Goal: Task Accomplishment & Management: Use online tool/utility

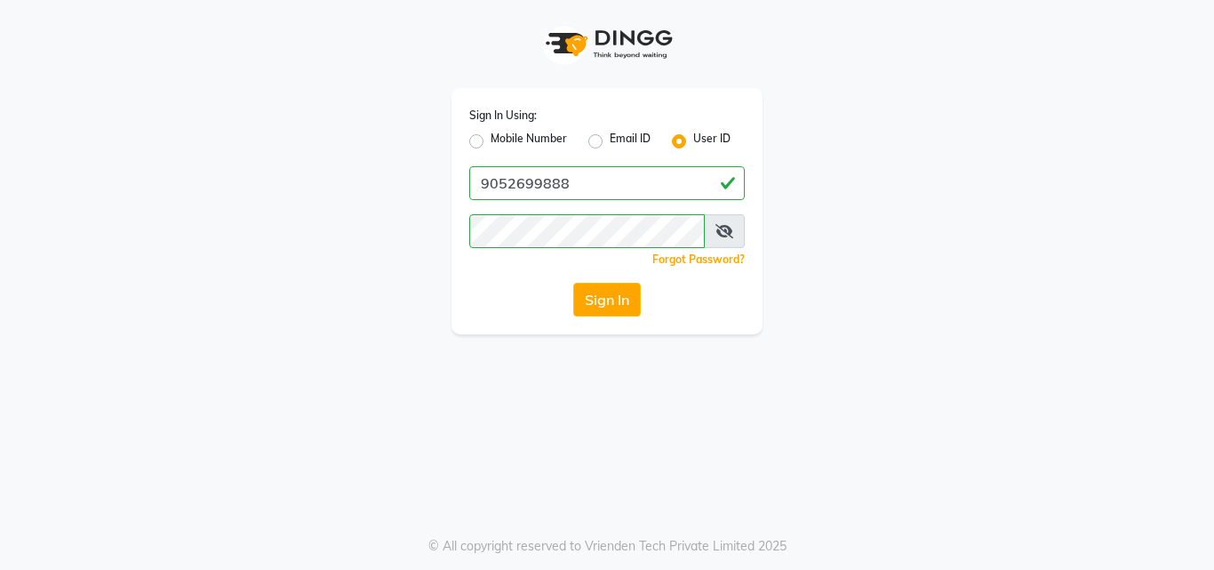
click at [490, 139] on label "Mobile Number" at bounding box center [528, 141] width 76 height 21
click at [490, 139] on input "Mobile Number" at bounding box center [496, 137] width 12 height 12
radio input "true"
radio input "false"
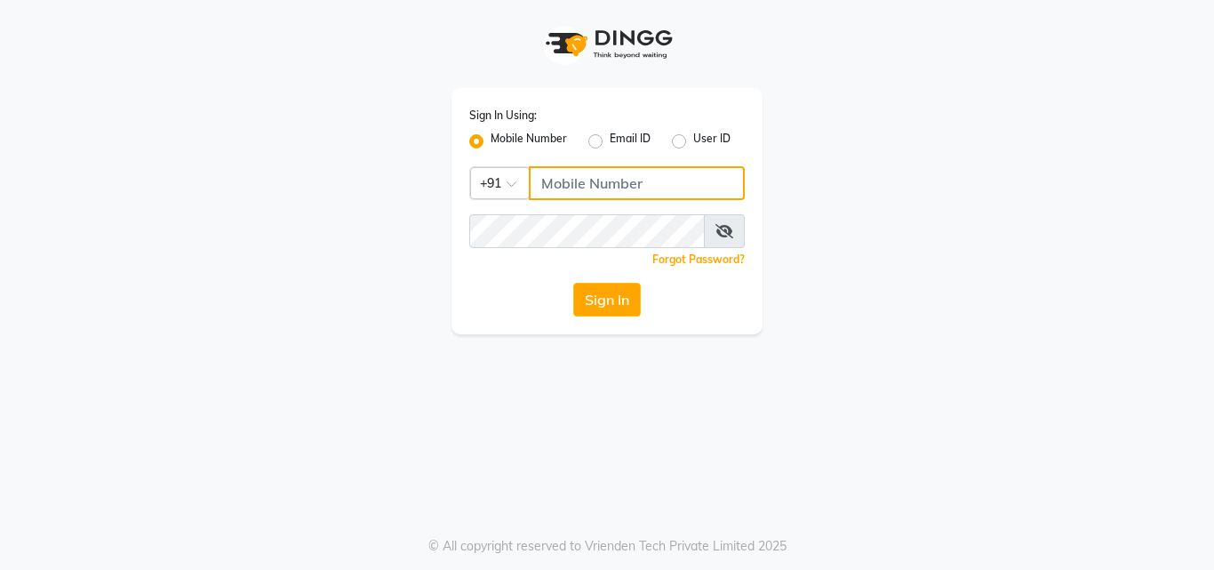
click at [592, 195] on input "Username" at bounding box center [637, 183] width 216 height 34
type input "9052699888"
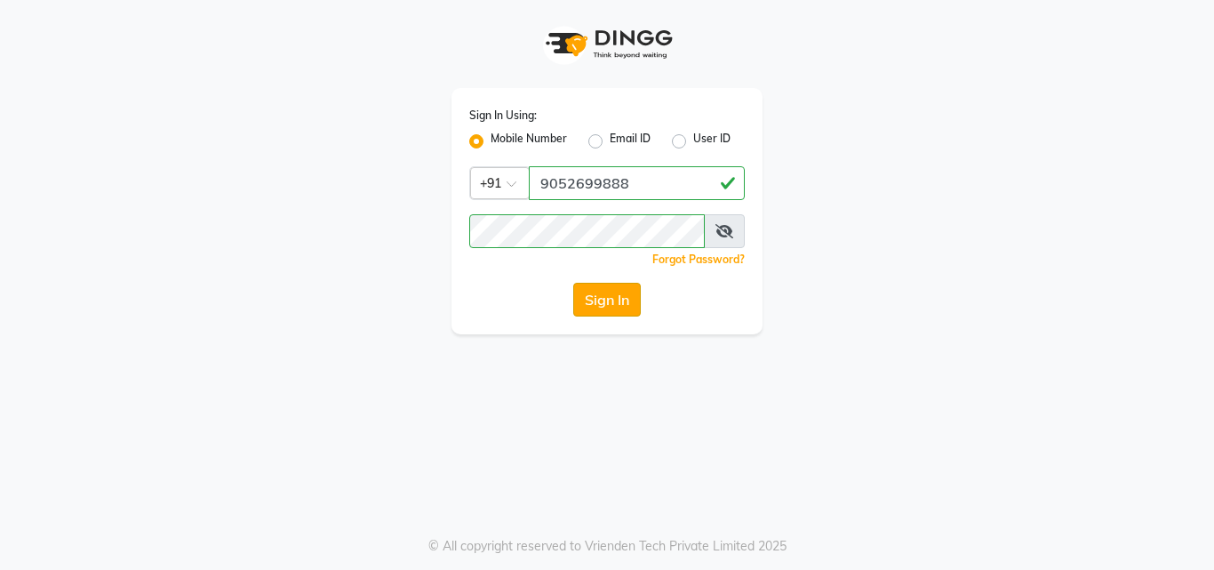
click at [615, 304] on button "Sign In" at bounding box center [607, 300] width 68 height 34
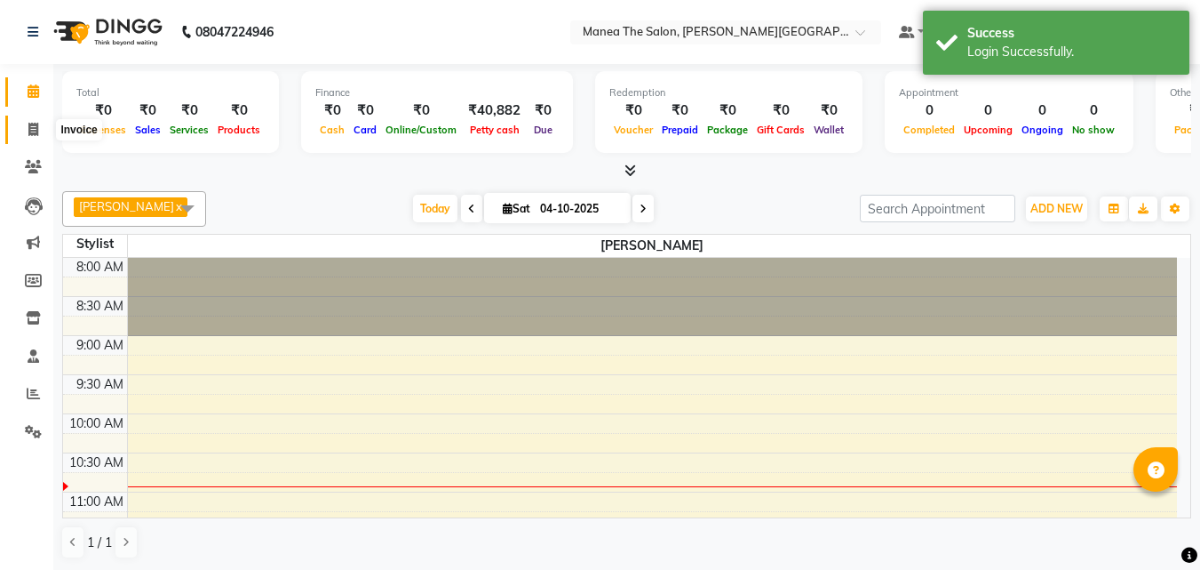
click at [35, 125] on icon at bounding box center [33, 129] width 10 height 13
select select "8903"
select select "service"
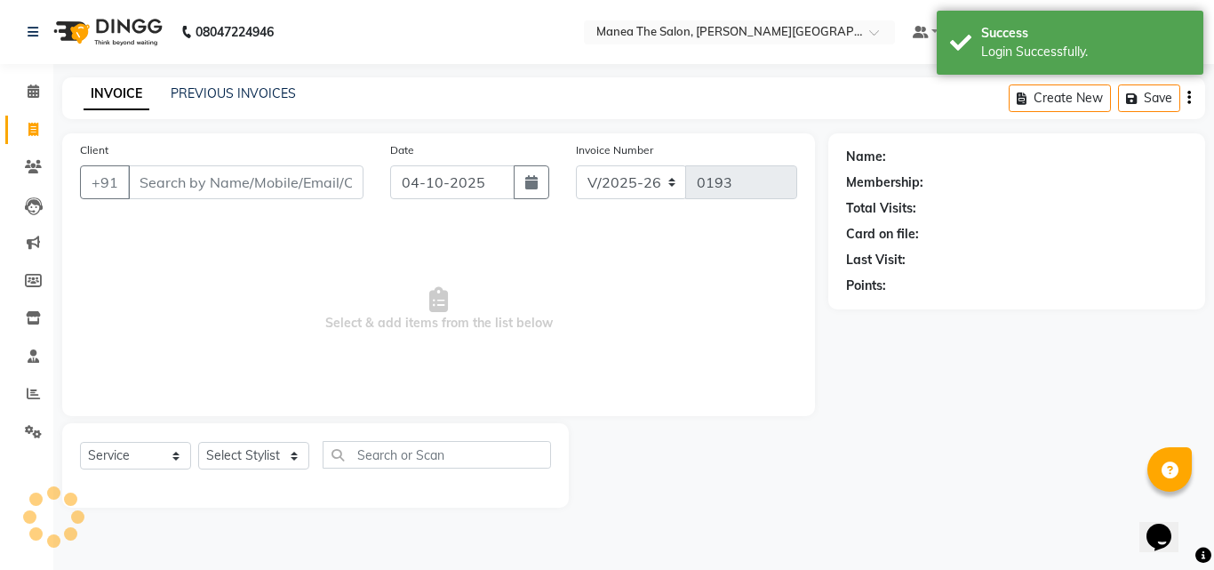
click at [243, 191] on input "Client" at bounding box center [245, 182] width 235 height 34
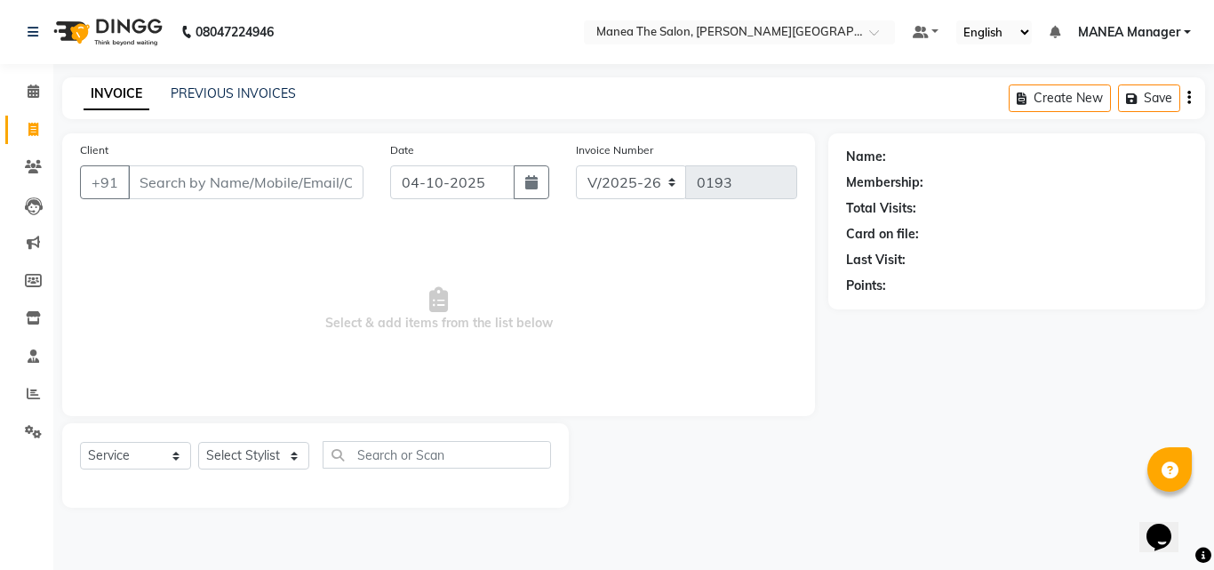
click at [241, 187] on input "Client" at bounding box center [245, 182] width 235 height 34
click at [231, 98] on link "PREVIOUS INVOICES" at bounding box center [233, 93] width 125 height 16
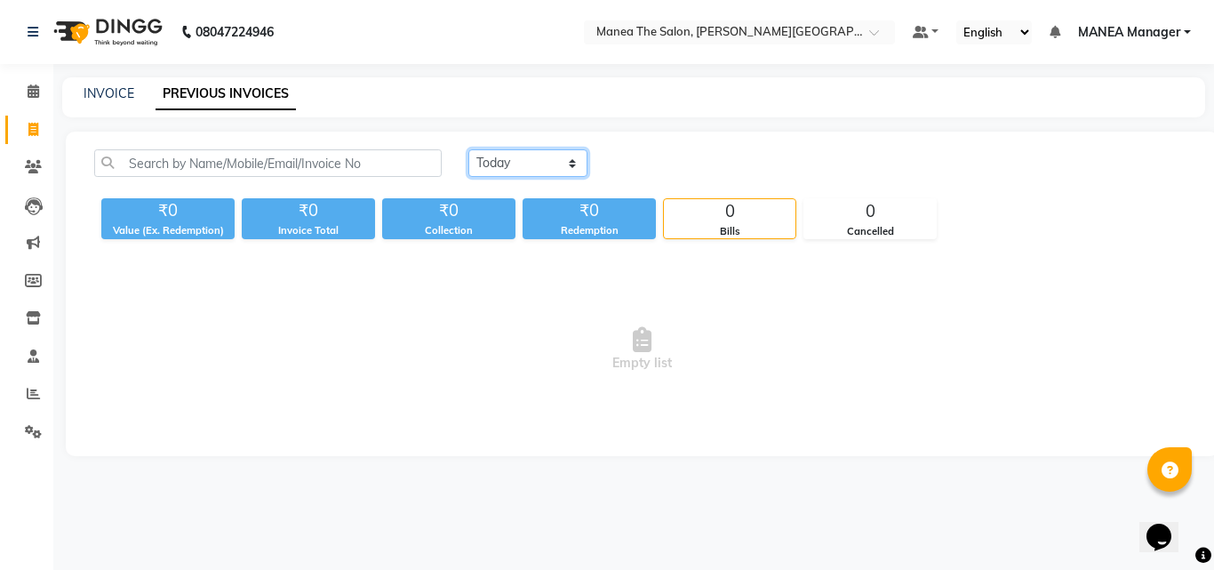
click at [515, 160] on select "[DATE] [DATE] Custom Range" at bounding box center [527, 163] width 119 height 28
click at [120, 94] on link "INVOICE" at bounding box center [109, 93] width 51 height 16
select select "8903"
select select "service"
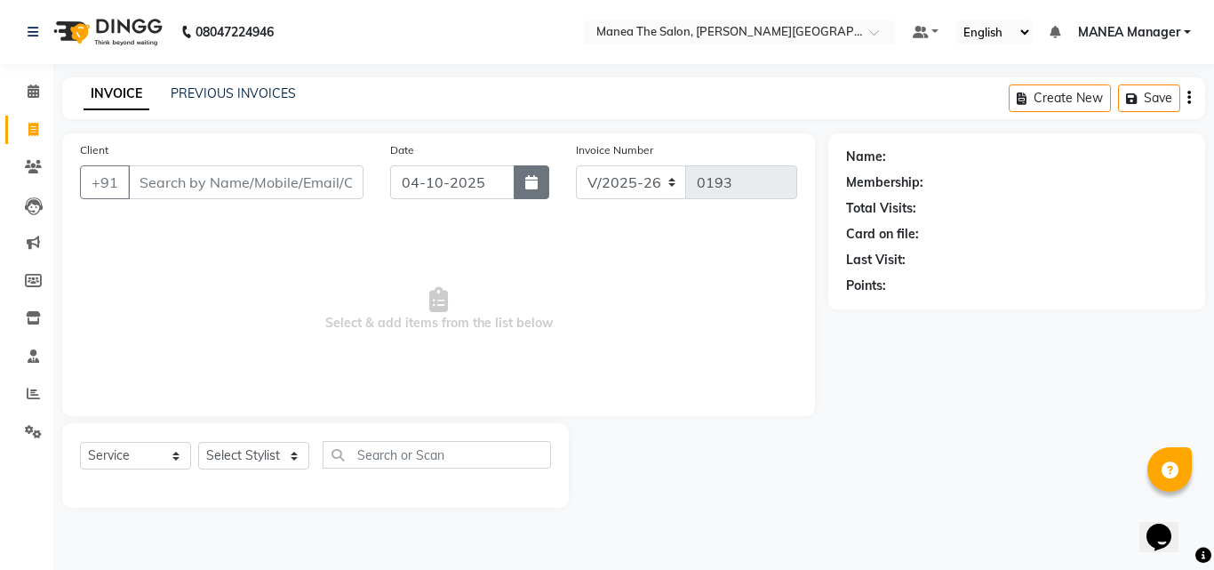
click at [525, 187] on icon "button" at bounding box center [531, 182] width 12 height 14
select select "10"
select select "2025"
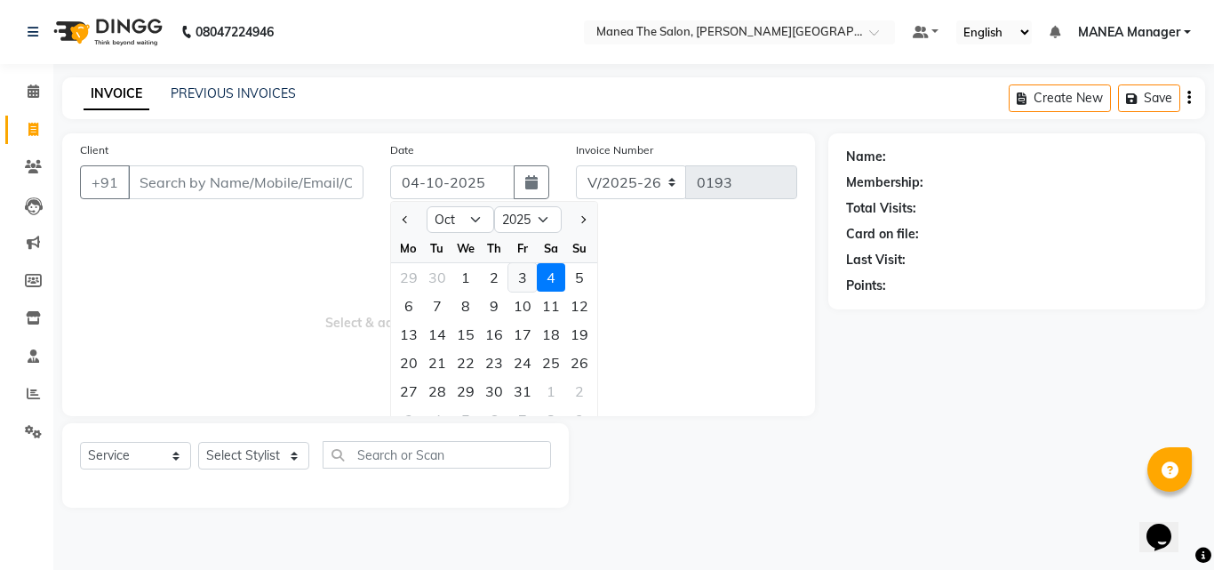
click at [522, 279] on div "3" at bounding box center [522, 277] width 28 height 28
type input "03-10-2025"
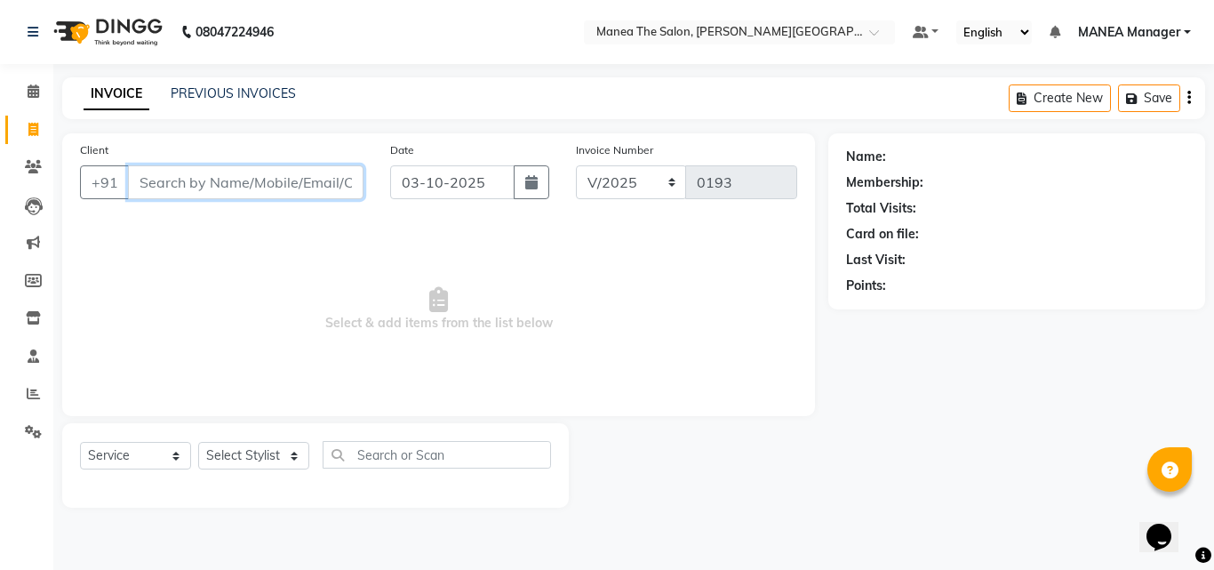
click at [182, 174] on input "Client" at bounding box center [245, 182] width 235 height 34
click at [243, 457] on select "Select Stylist [PERSON_NAME] Manager [PERSON_NAME] [PERSON_NAME] NO STYLIST [PE…" at bounding box center [253, 456] width 111 height 28
select select "90160"
click at [198, 442] on select "Select Stylist [PERSON_NAME] Manager [PERSON_NAME] [PERSON_NAME] NO STYLIST [PE…" at bounding box center [253, 456] width 111 height 28
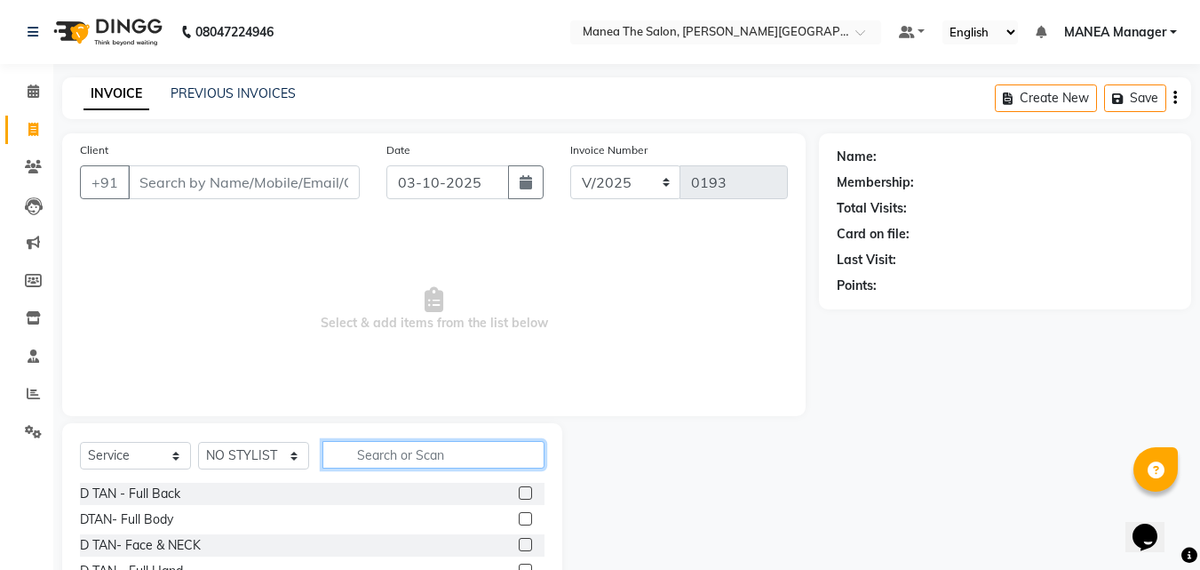
click at [371, 455] on input "text" at bounding box center [434, 455] width 222 height 28
type input "CUT"
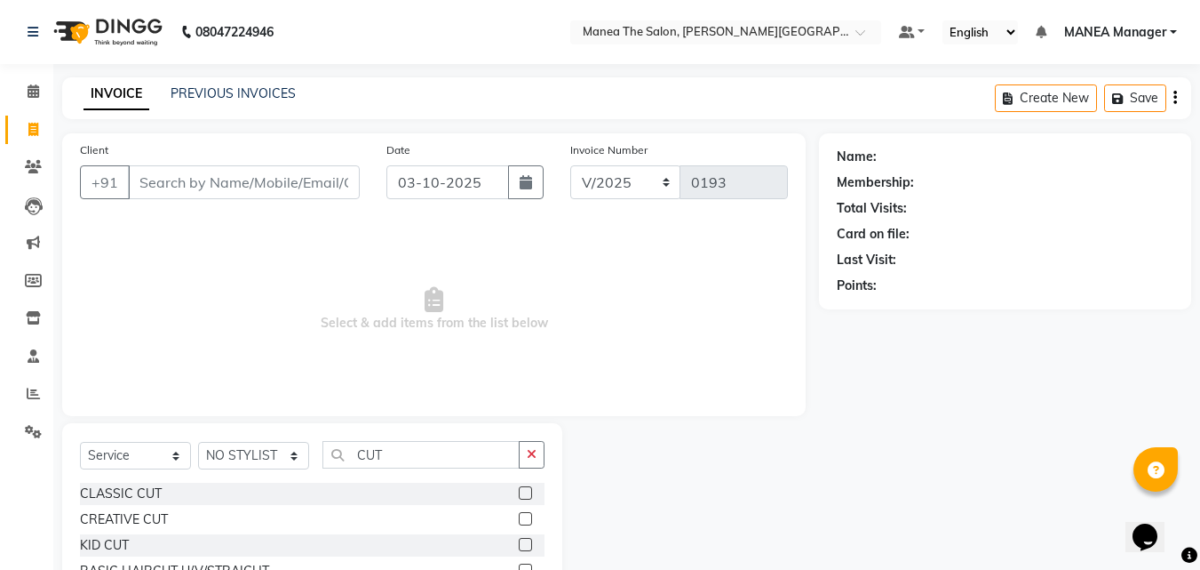
click at [521, 493] on label at bounding box center [525, 492] width 13 height 13
click at [521, 493] on input "checkbox" at bounding box center [525, 494] width 12 height 12
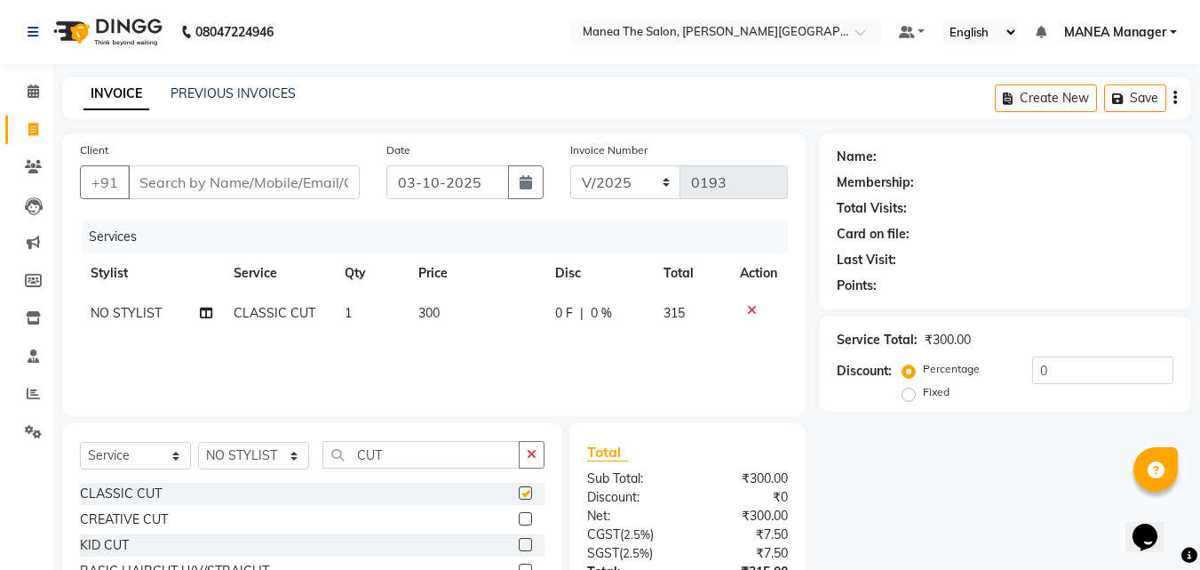
checkbox input "false"
click at [457, 324] on td "300" at bounding box center [476, 313] width 137 height 40
select select "90160"
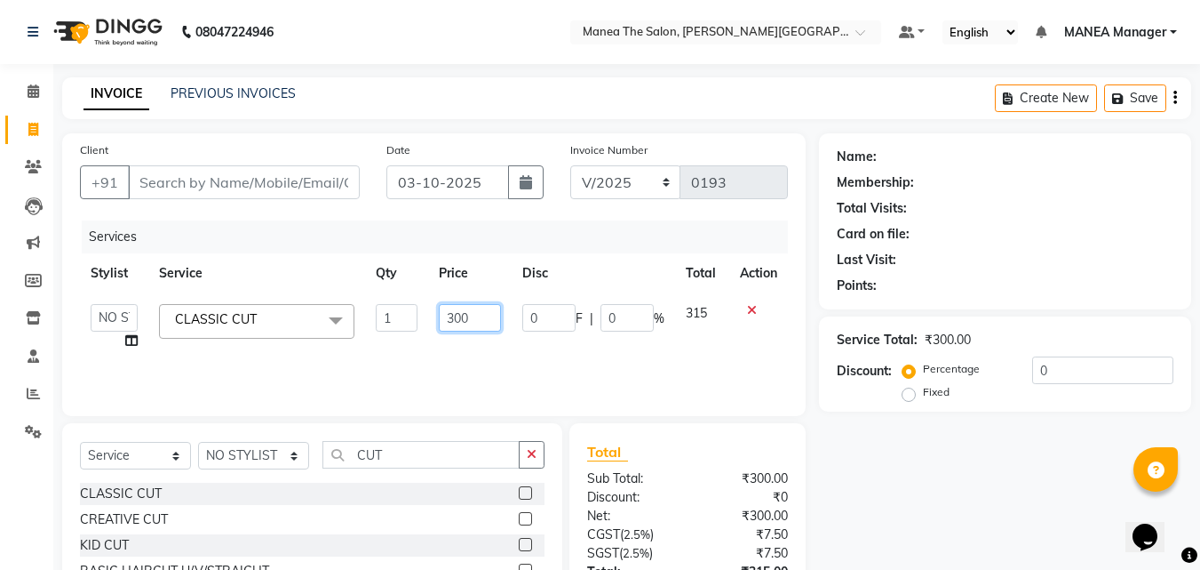
click at [457, 324] on input "300" at bounding box center [469, 318] width 61 height 28
type input "50"
click at [499, 403] on div "Client +91 Date [DATE] Invoice Number V/2025 V/[PHONE_NUMBER] Services Stylist …" at bounding box center [434, 274] width 744 height 283
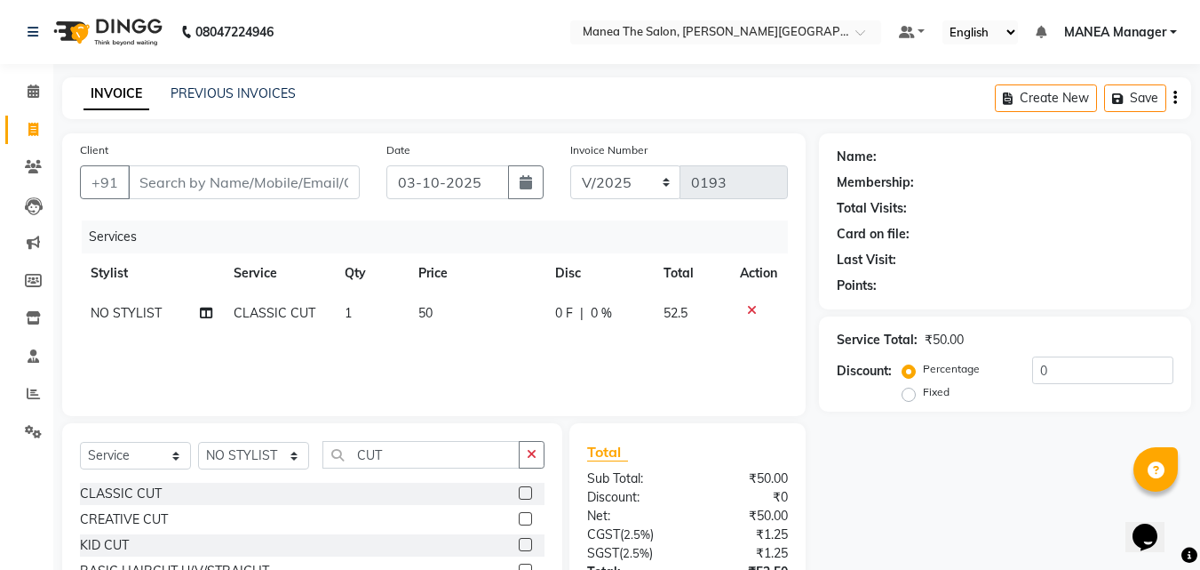
click at [462, 317] on td "50" at bounding box center [476, 313] width 137 height 40
select select "90160"
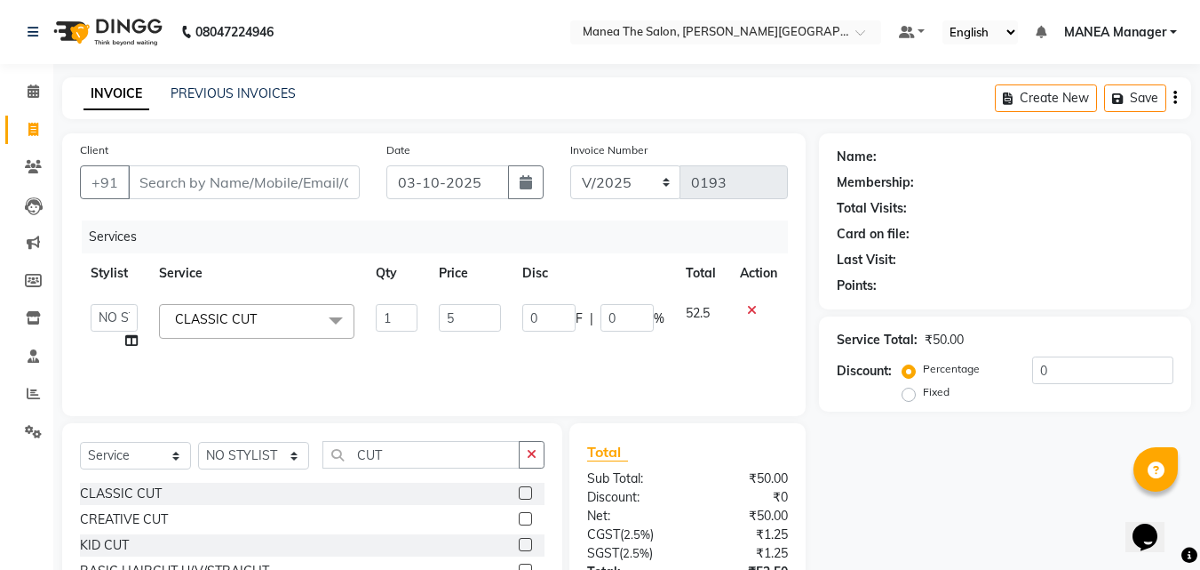
type input "55"
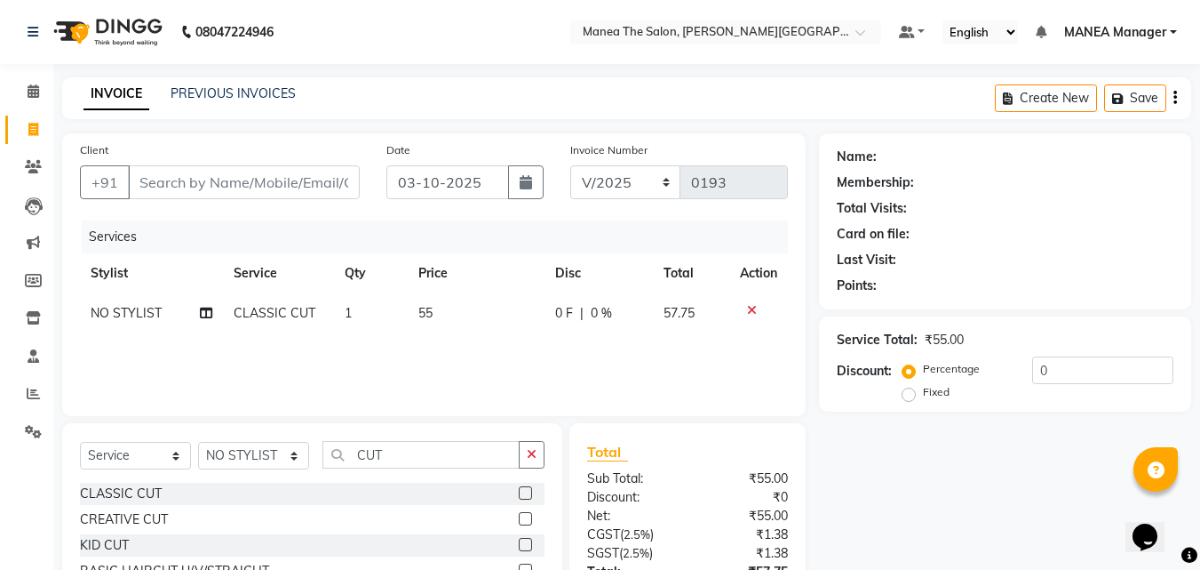
click at [465, 348] on div "Services Stylist Service Qty Price Disc Total Action NO STYLIST CLASSIC CUT 1 5…" at bounding box center [434, 309] width 708 height 178
click at [467, 309] on td "55" at bounding box center [476, 313] width 137 height 40
select select "90160"
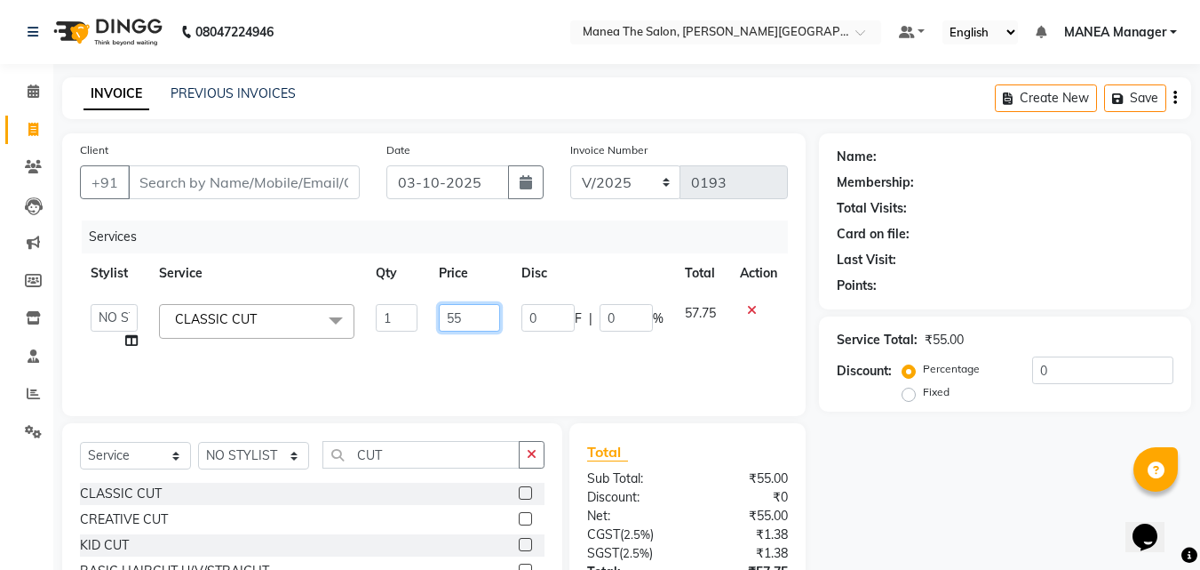
click at [467, 309] on input "55" at bounding box center [469, 318] width 61 height 28
type input "56"
click at [484, 360] on div "Services Stylist Service Qty Price Disc Total Action [PERSON_NAME] Manager [PER…" at bounding box center [434, 309] width 708 height 178
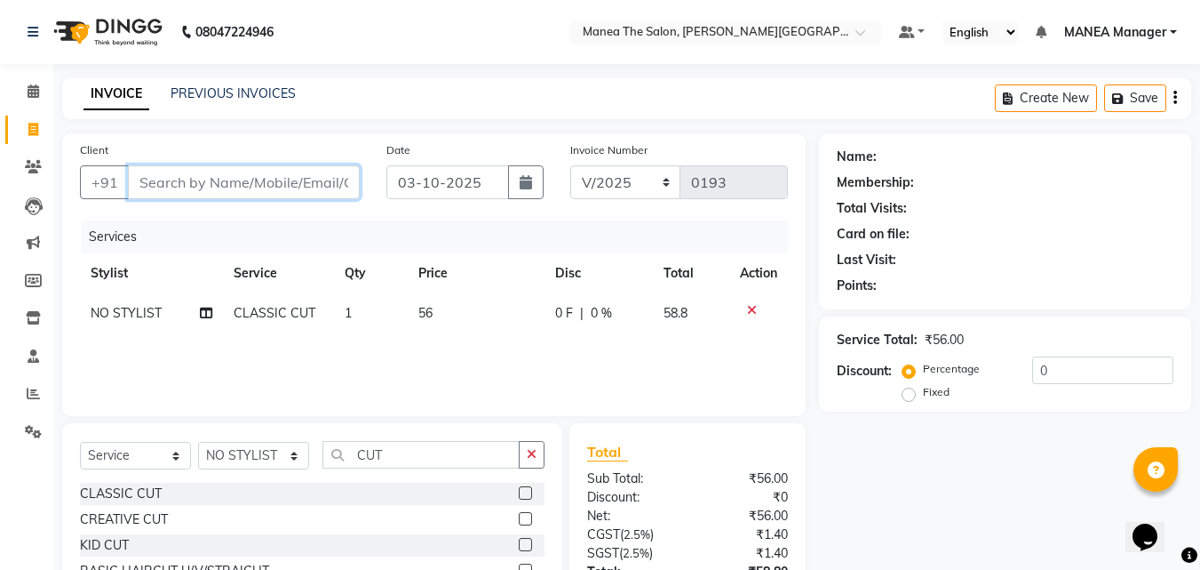
click at [294, 172] on input "Client" at bounding box center [244, 182] width 232 height 34
type input "N"
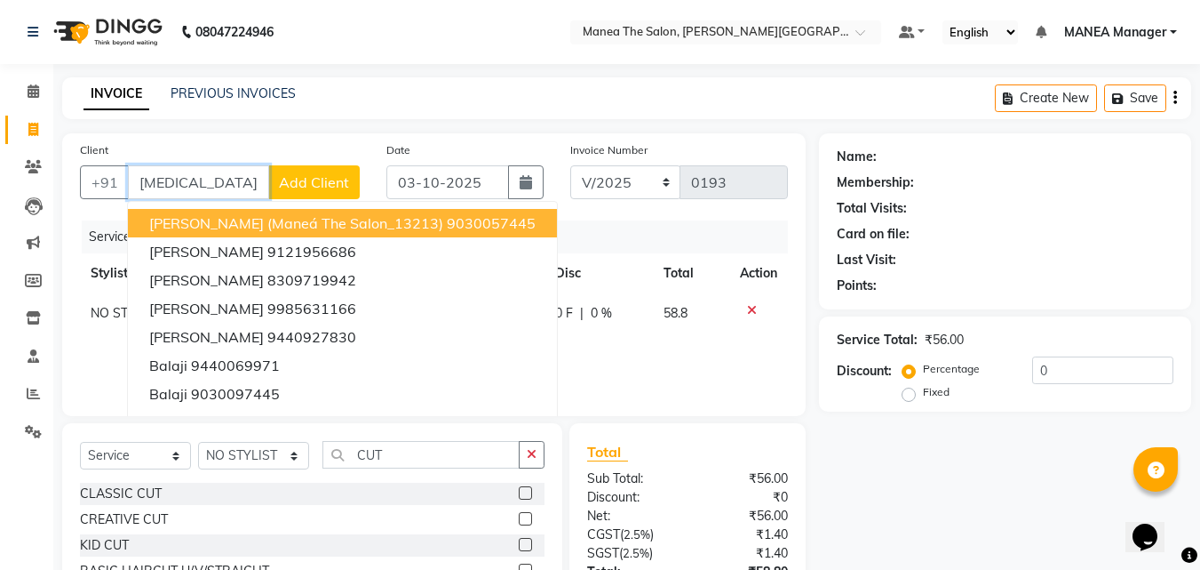
click at [268, 227] on span "[PERSON_NAME] (Maneá the salon_13213)" at bounding box center [296, 223] width 294 height 18
type input "9030057445"
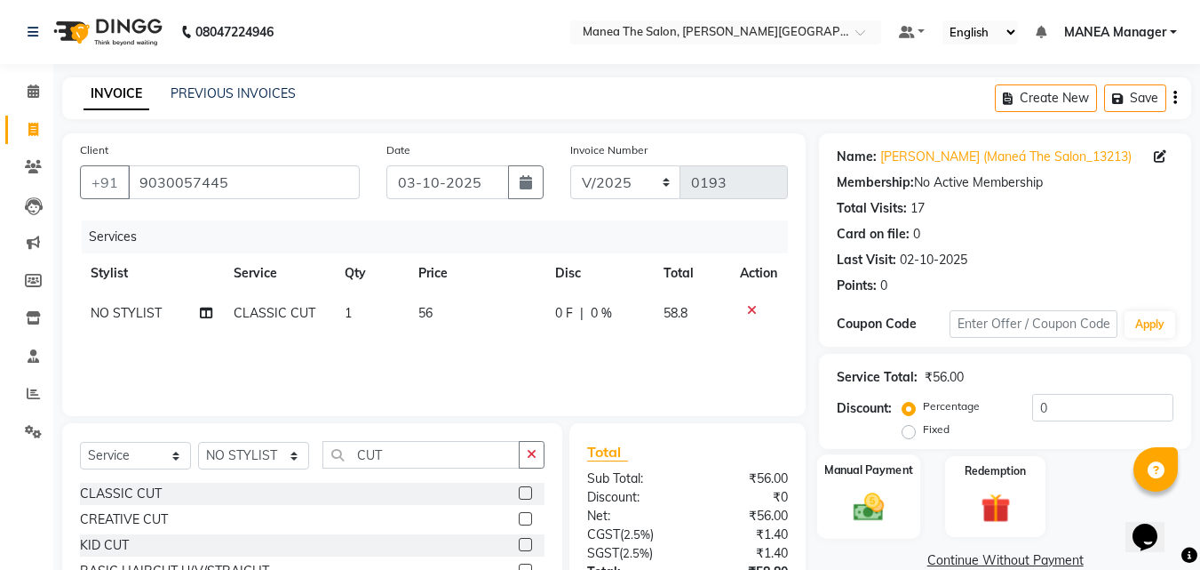
click at [844, 505] on img at bounding box center [869, 507] width 50 height 36
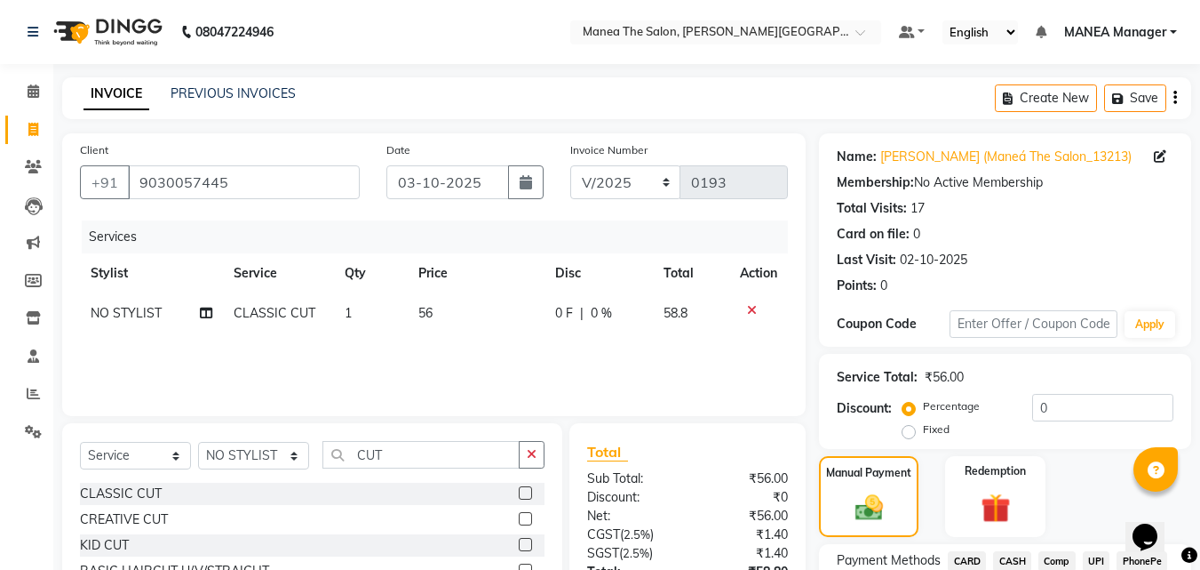
click at [1094, 565] on span "UPI" at bounding box center [1097, 561] width 28 height 20
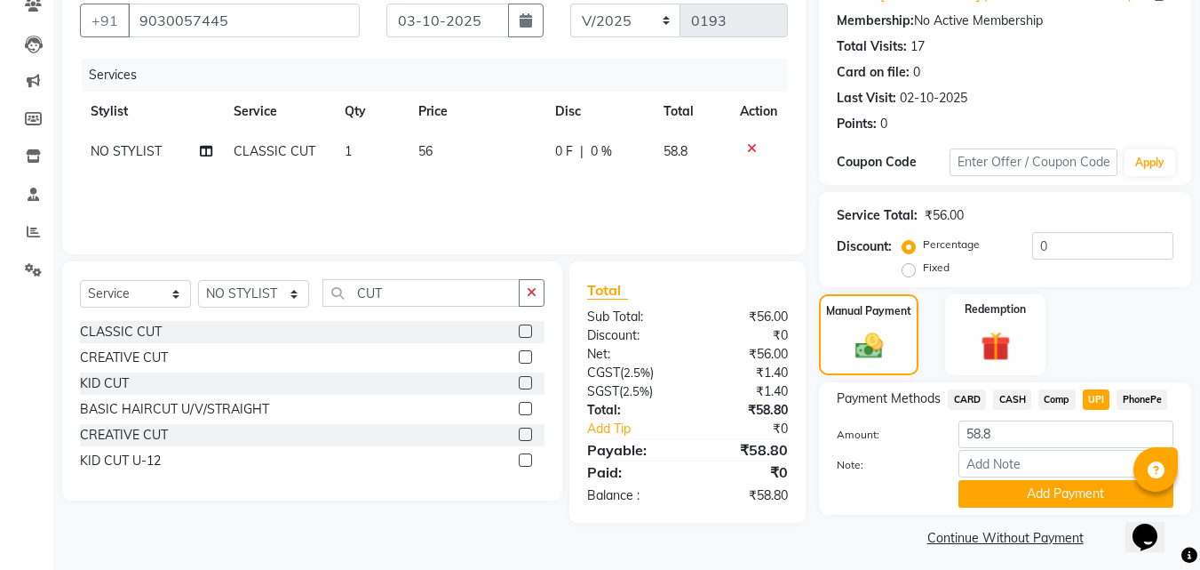
scroll to position [170, 0]
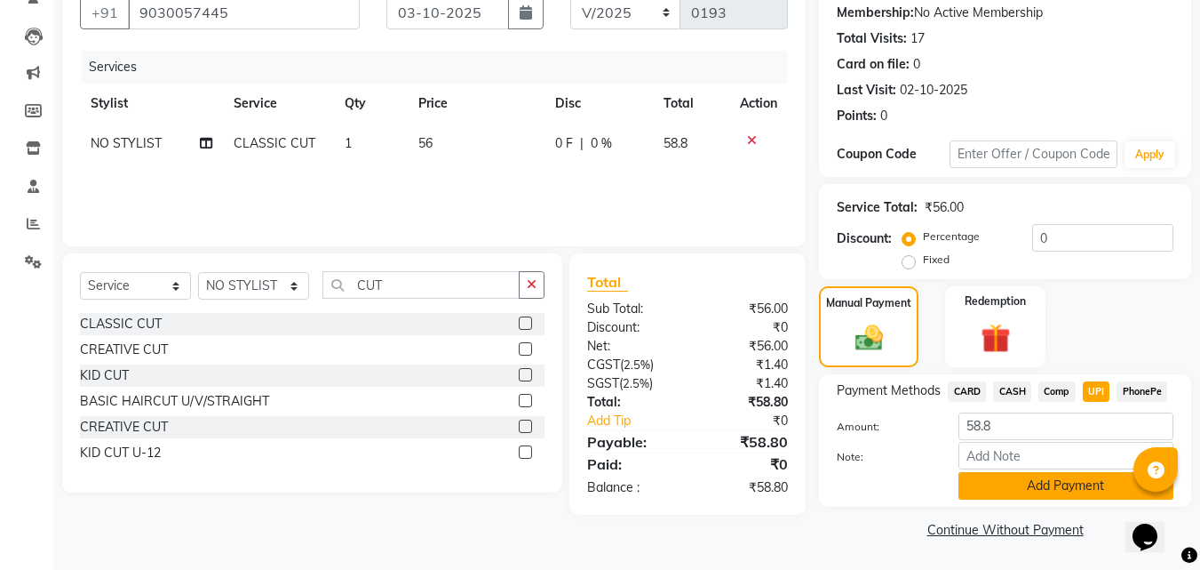
click at [1052, 482] on button "Add Payment" at bounding box center [1066, 486] width 215 height 28
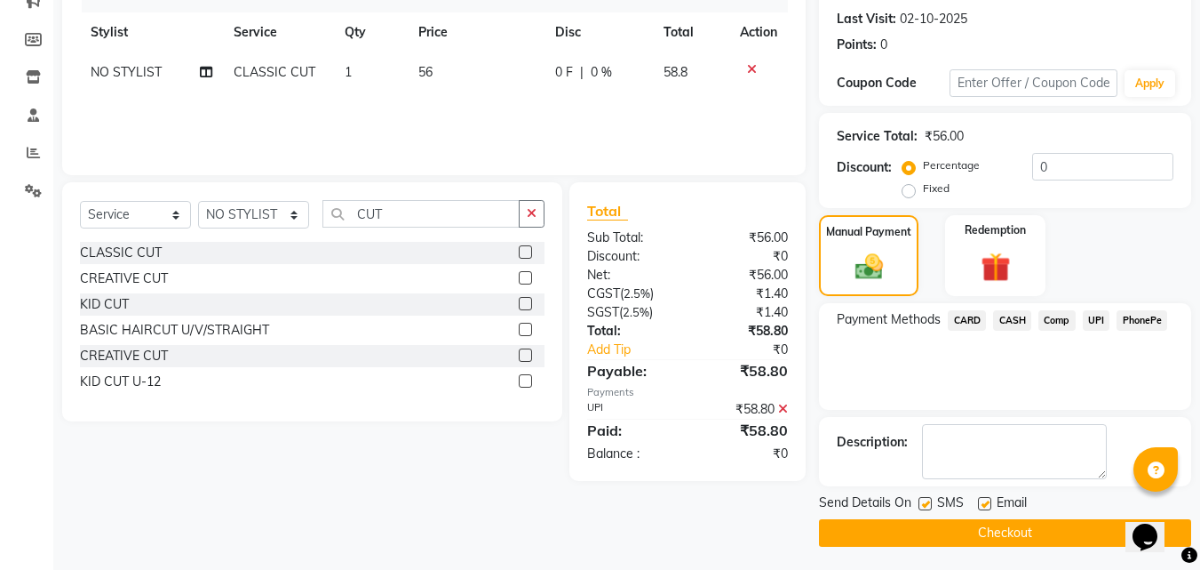
scroll to position [244, 0]
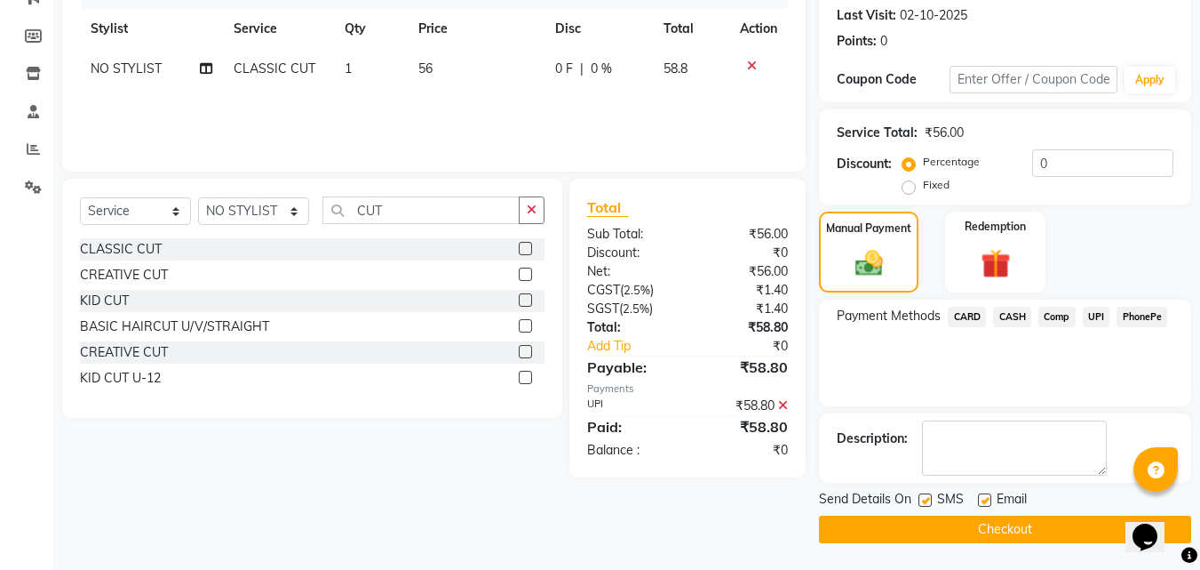
click at [994, 522] on button "Checkout" at bounding box center [1005, 529] width 372 height 28
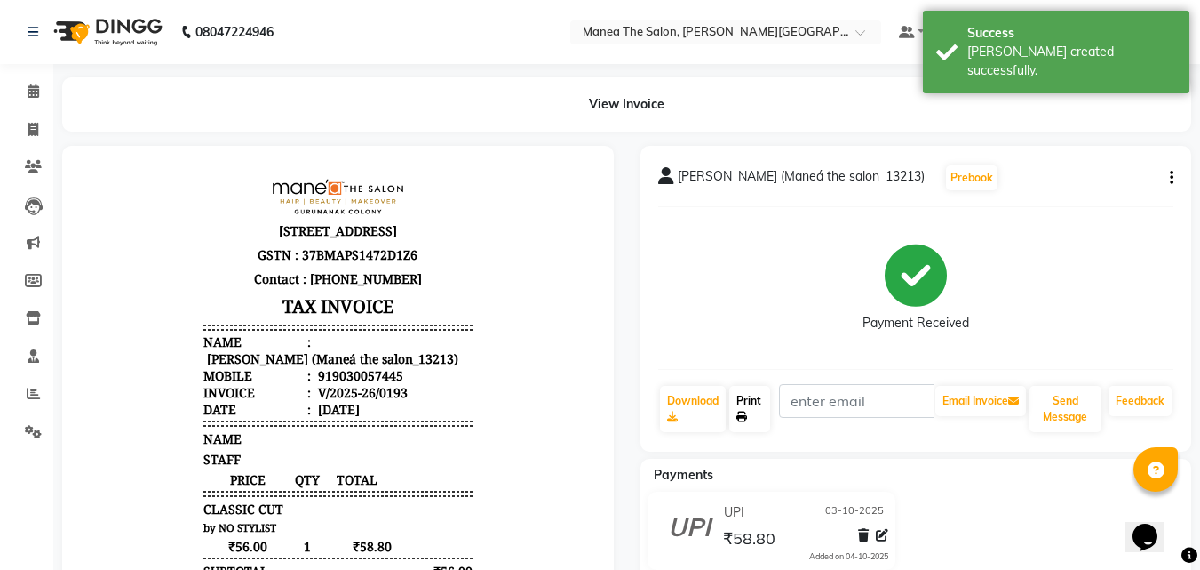
click at [759, 418] on link "Print" at bounding box center [749, 409] width 41 height 46
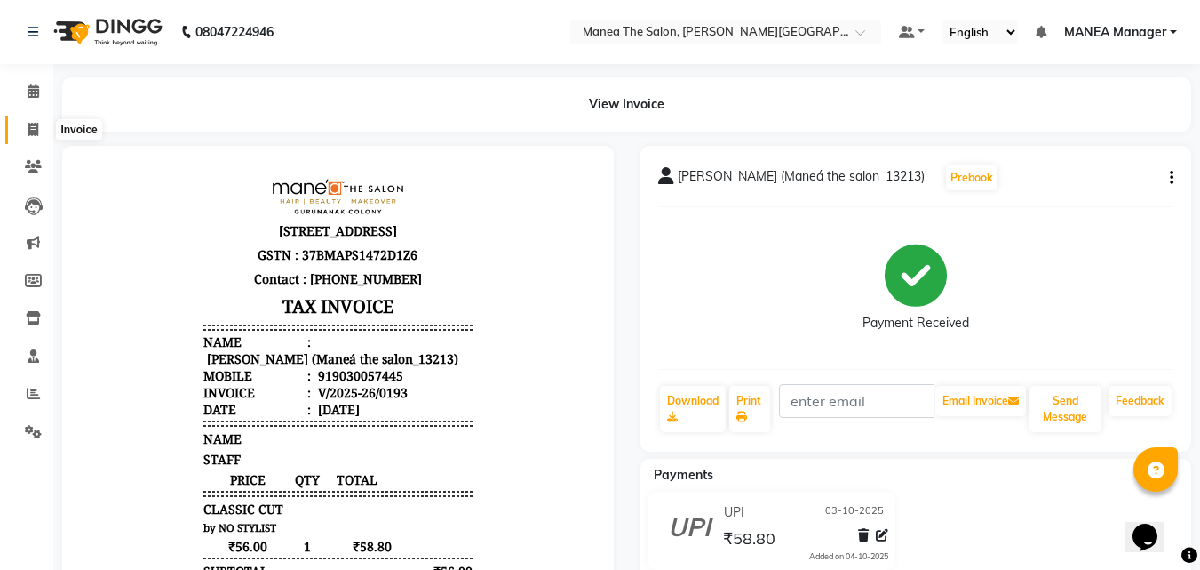
click at [33, 139] on span at bounding box center [33, 130] width 31 height 20
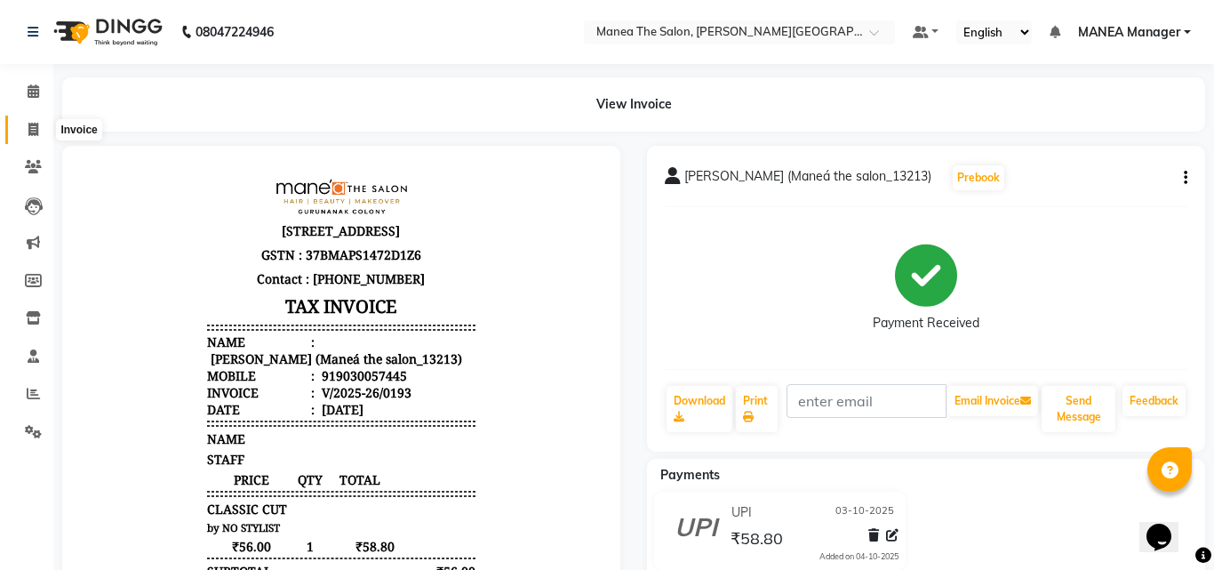
select select "8903"
select select "service"
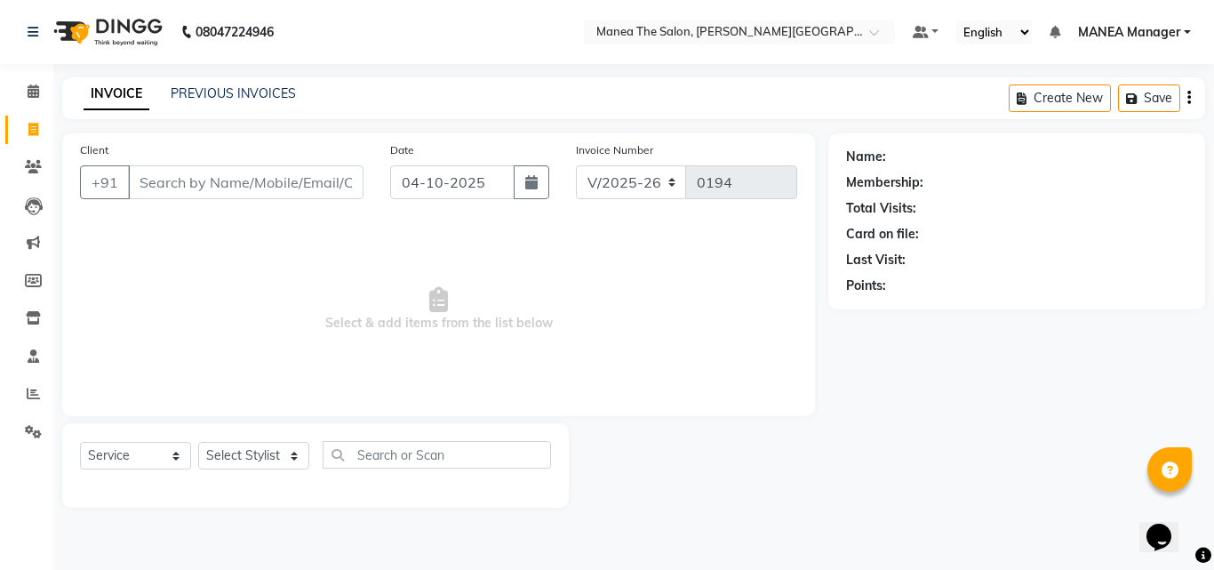
click at [277, 182] on input "Client" at bounding box center [245, 182] width 235 height 34
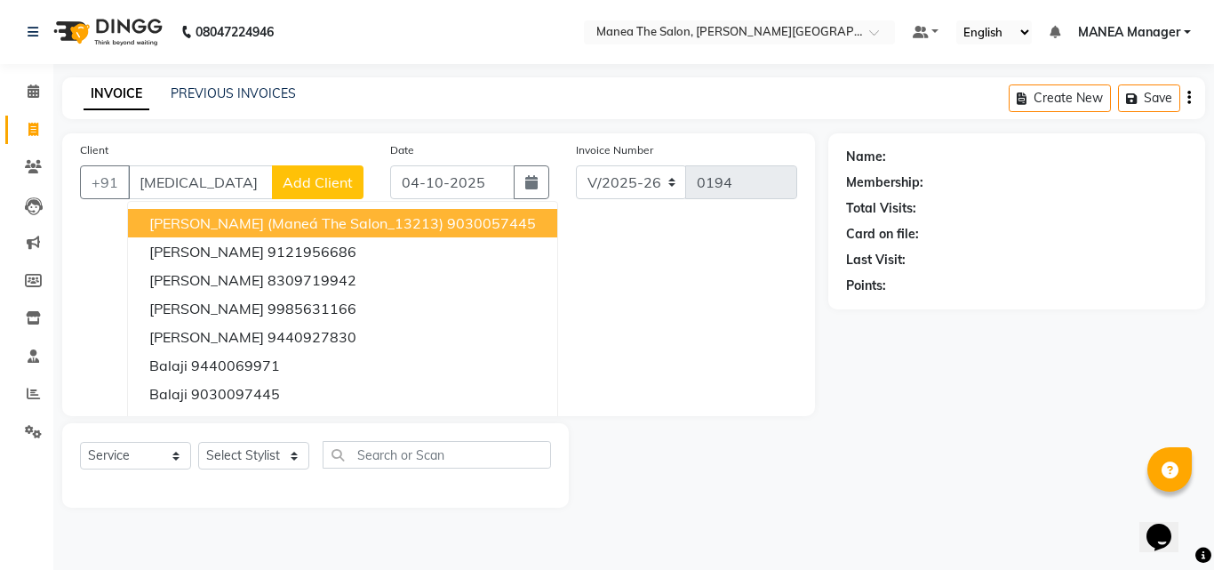
click at [250, 228] on span "[PERSON_NAME] (Maneá the salon_13213)" at bounding box center [296, 223] width 294 height 18
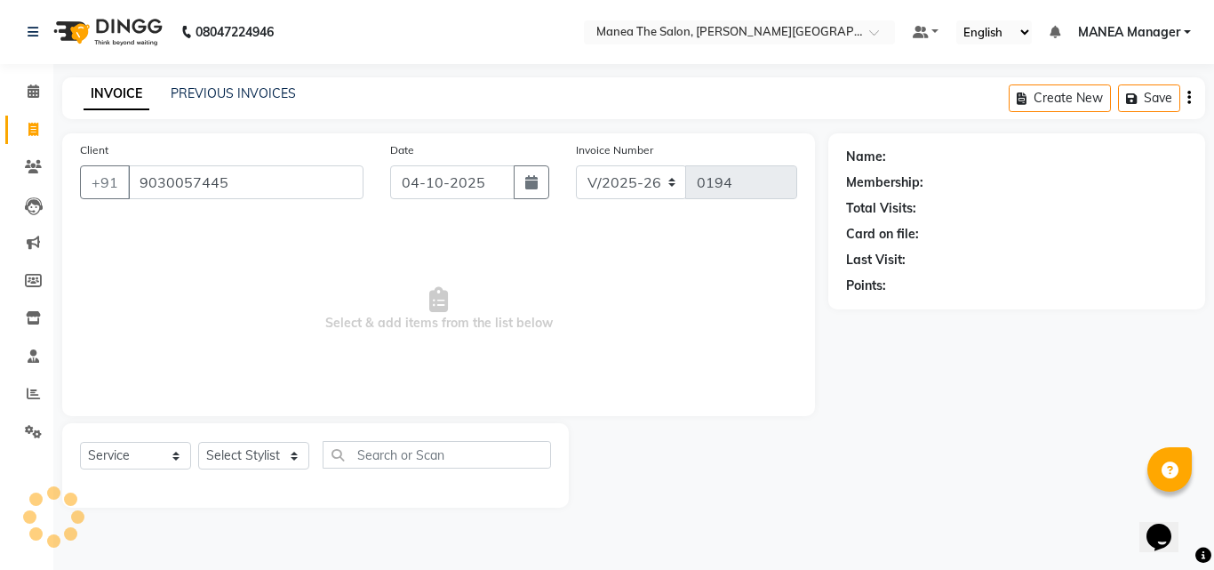
type input "9030057445"
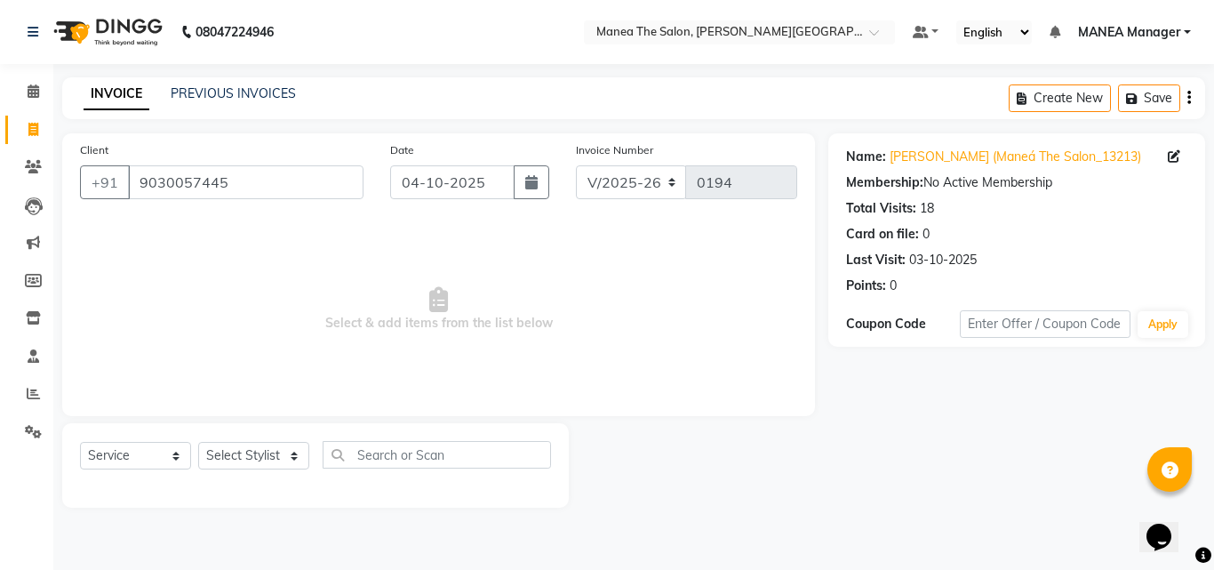
click at [280, 441] on div "Select Service Product Membership Package Voucher Prepaid Gift Card Select Styl…" at bounding box center [315, 462] width 471 height 42
click at [281, 448] on select "Select Stylist [PERSON_NAME] Manager [PERSON_NAME] [PERSON_NAME] NO STYLIST [PE…" at bounding box center [253, 456] width 111 height 28
select select "90160"
click at [198, 442] on select "Select Stylist [PERSON_NAME] Manager [PERSON_NAME] [PERSON_NAME] NO STYLIST [PE…" at bounding box center [253, 456] width 111 height 28
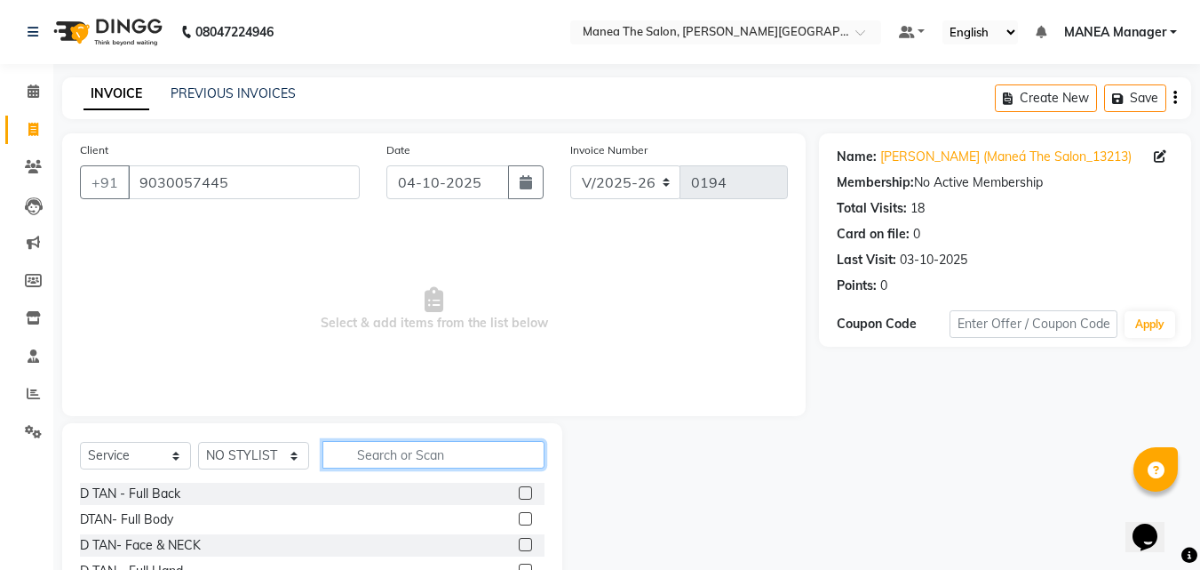
click at [367, 451] on input "text" at bounding box center [434, 455] width 222 height 28
type input "CUT"
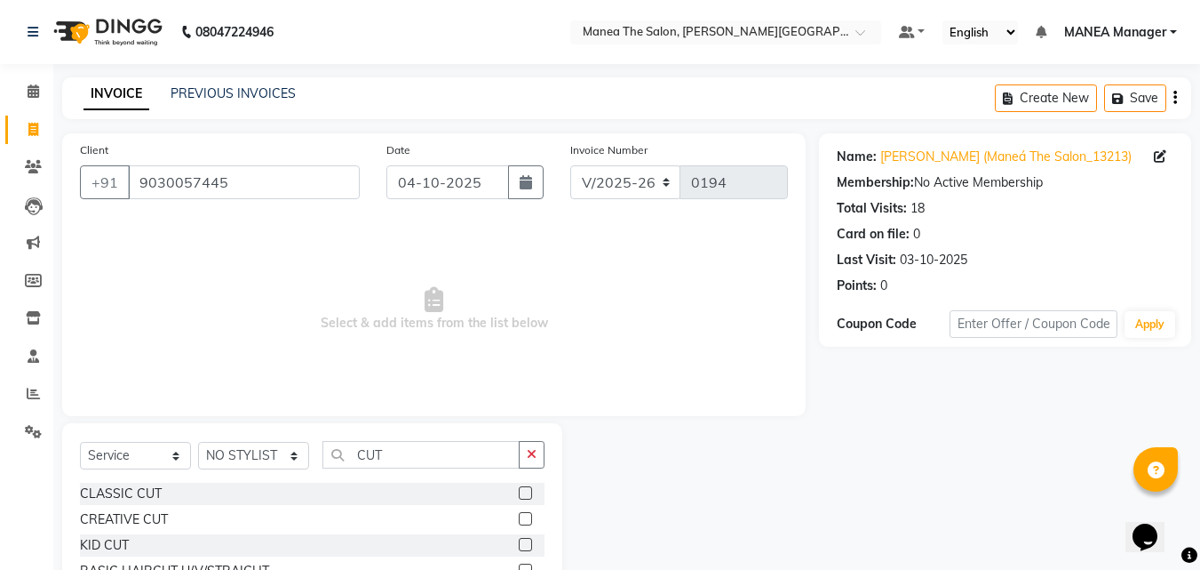
click at [525, 521] on label at bounding box center [525, 518] width 13 height 13
click at [525, 521] on input "checkbox" at bounding box center [525, 520] width 12 height 12
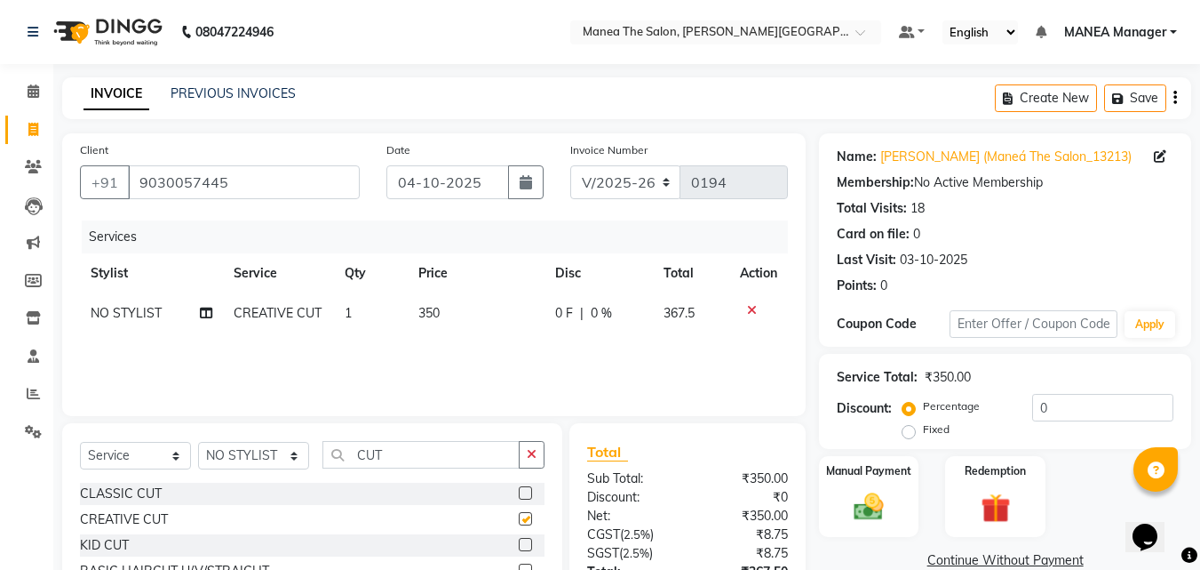
scroll to position [141, 0]
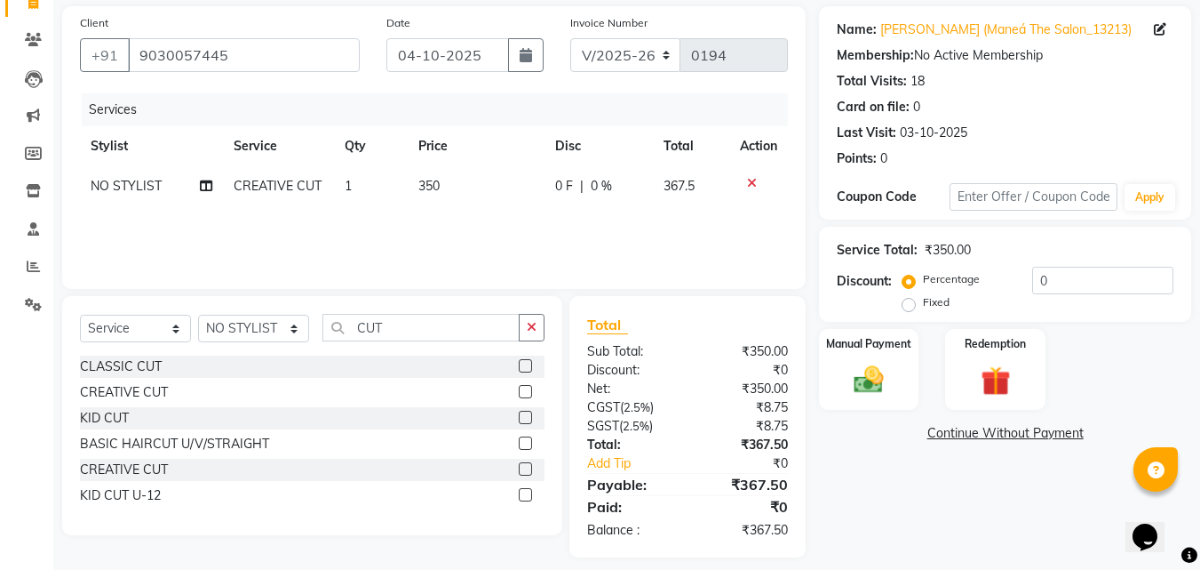
checkbox input "false"
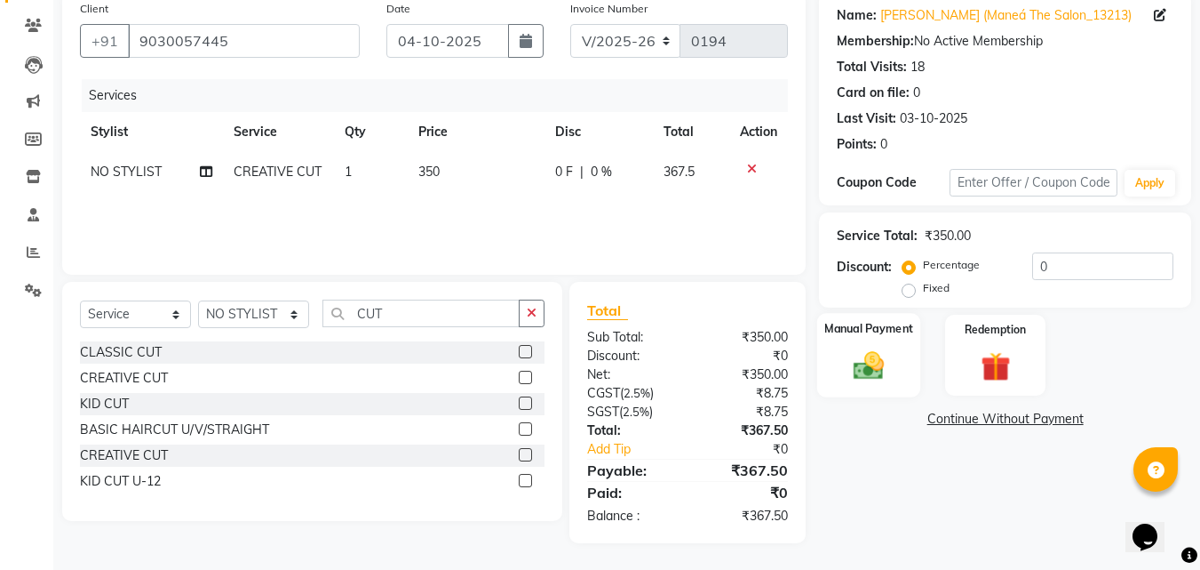
click at [894, 366] on img at bounding box center [869, 365] width 50 height 36
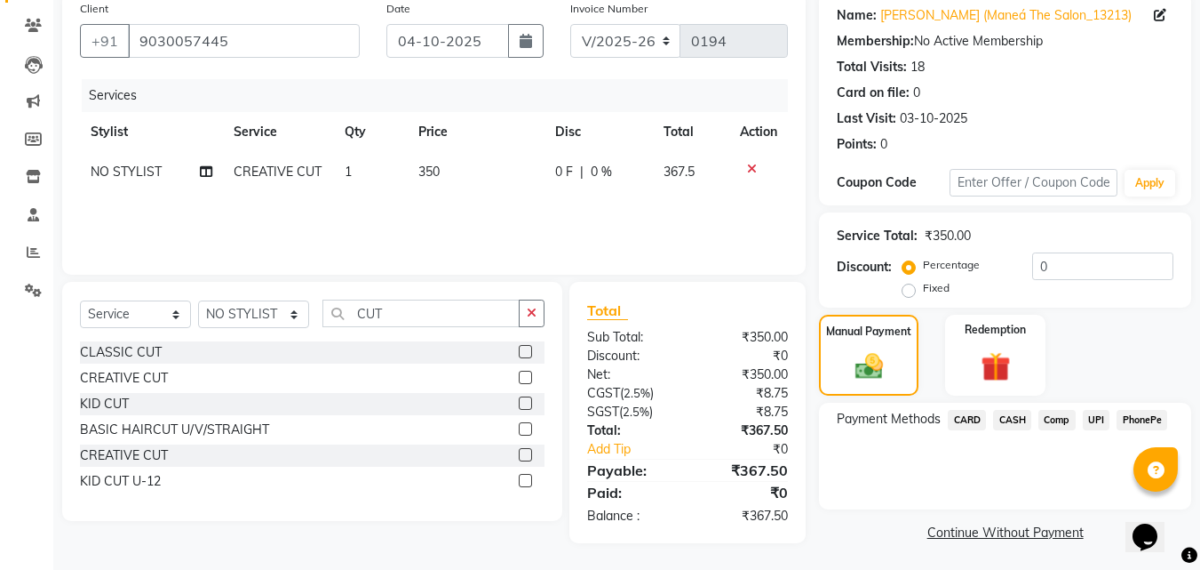
click at [1092, 422] on span "UPI" at bounding box center [1097, 420] width 28 height 20
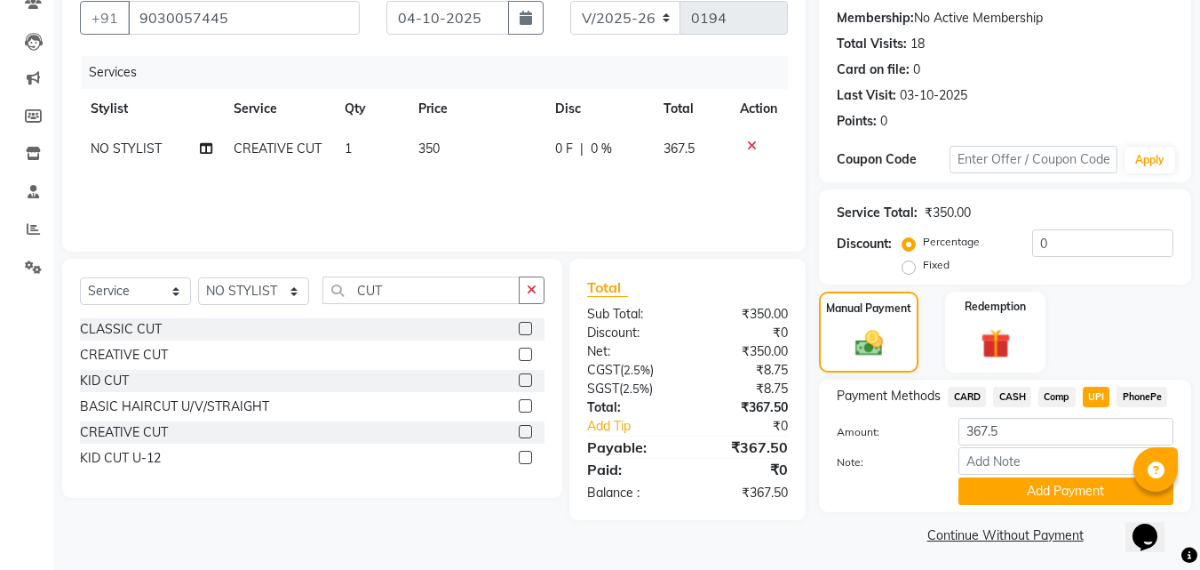
scroll to position [170, 0]
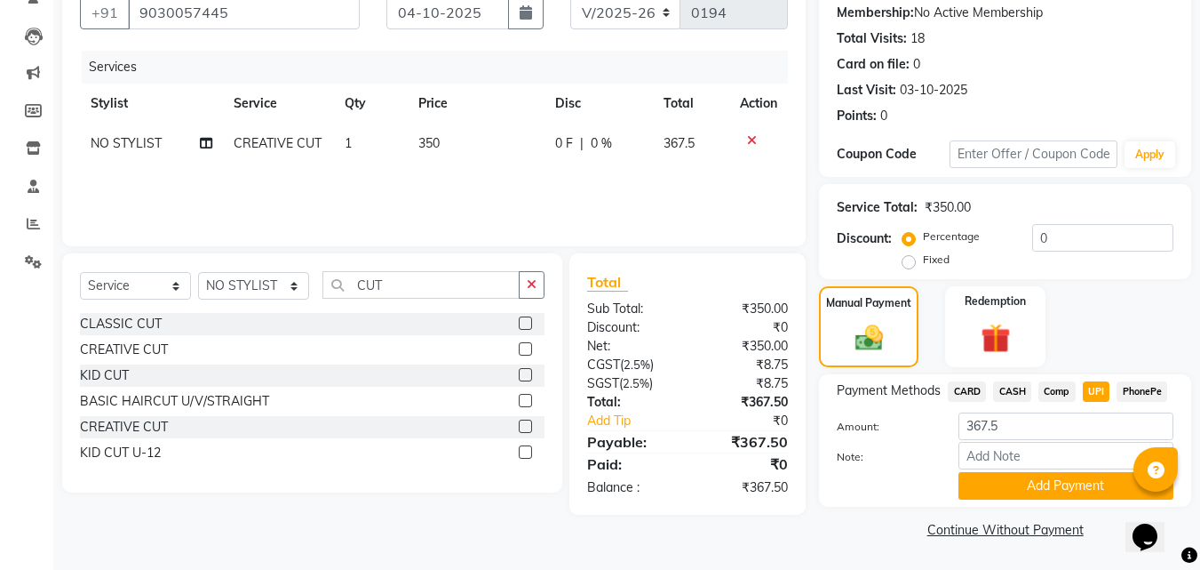
click at [449, 139] on td "350" at bounding box center [476, 143] width 137 height 40
select select "90160"
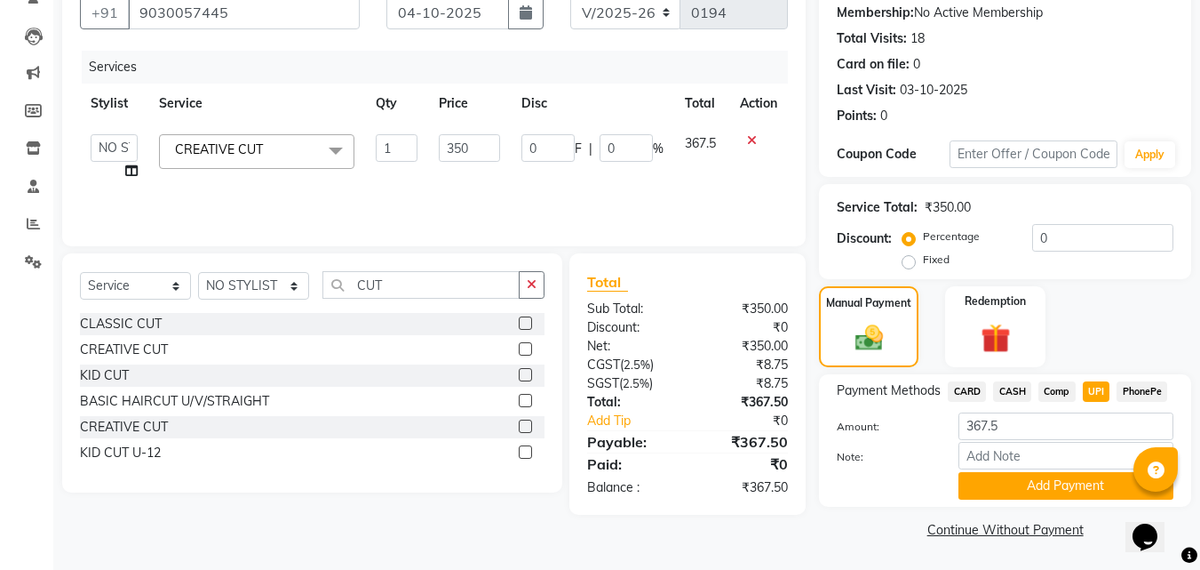
click at [449, 139] on input "350" at bounding box center [469, 148] width 61 height 28
type input "56"
click at [531, 203] on div "Services Stylist Service Qty Price Disc Total Action [PERSON_NAME] Manager [PER…" at bounding box center [434, 140] width 708 height 178
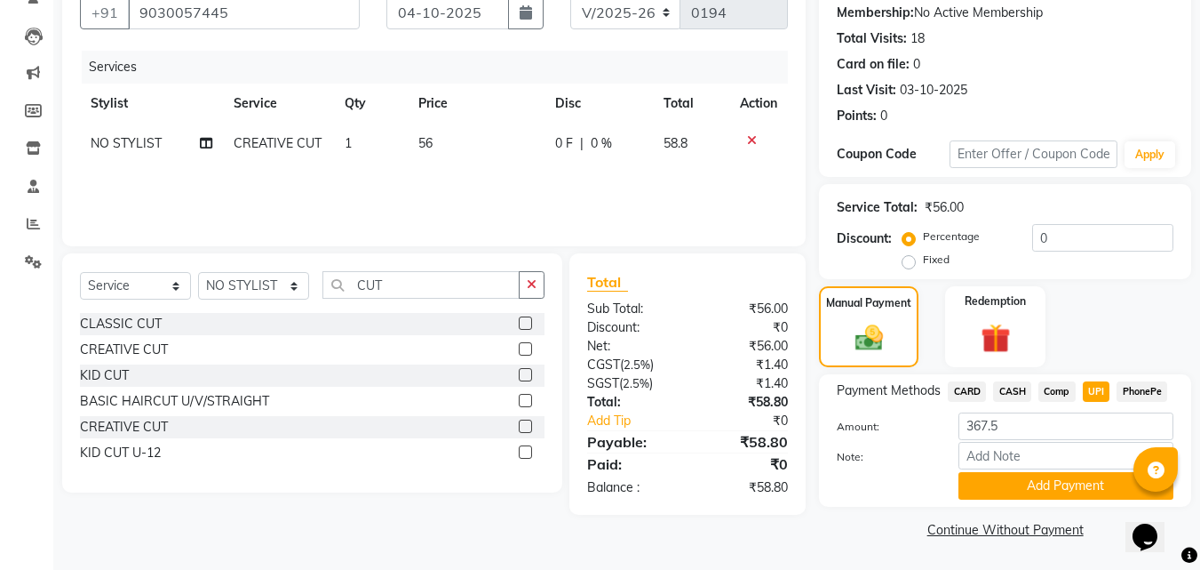
click at [1087, 388] on span "UPI" at bounding box center [1097, 391] width 28 height 20
type input "58.8"
click at [1057, 489] on button "Add Payment" at bounding box center [1066, 486] width 215 height 28
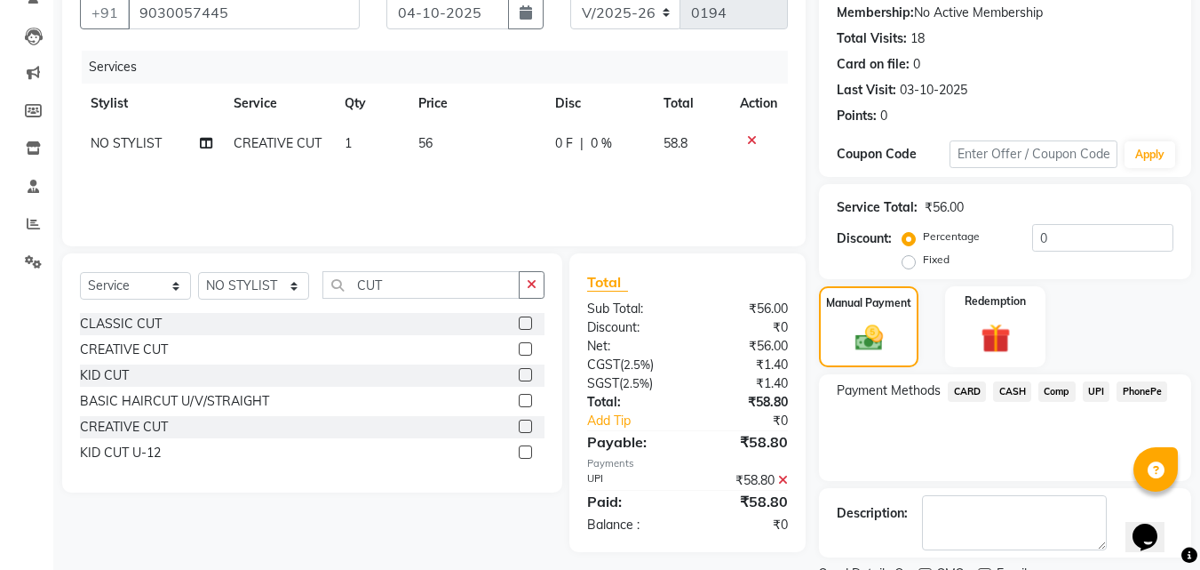
scroll to position [244, 0]
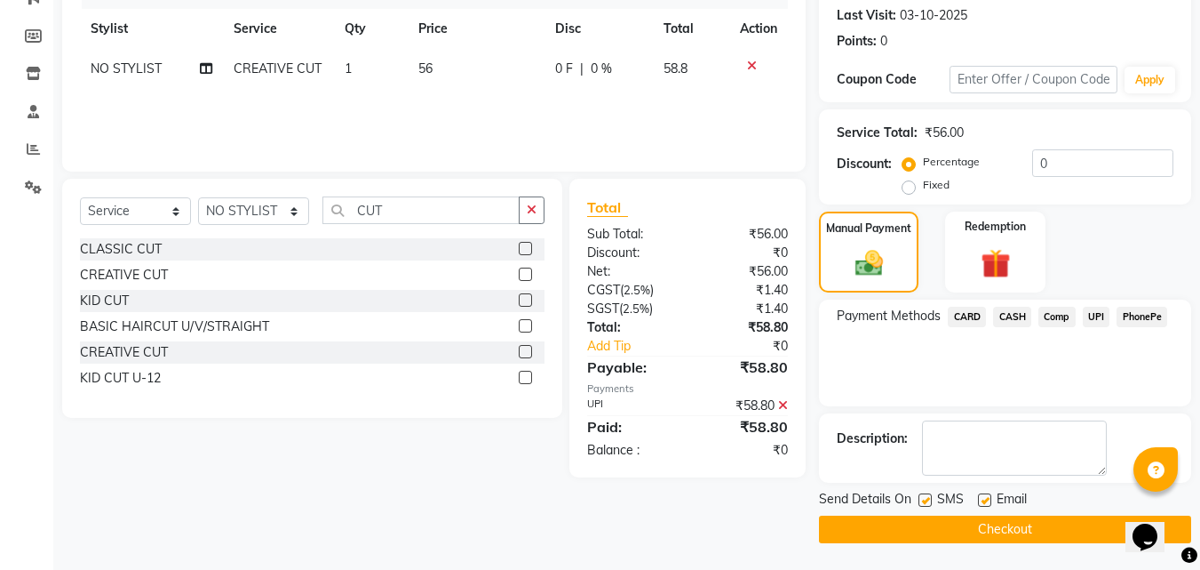
click at [976, 532] on button "Checkout" at bounding box center [1005, 529] width 372 height 28
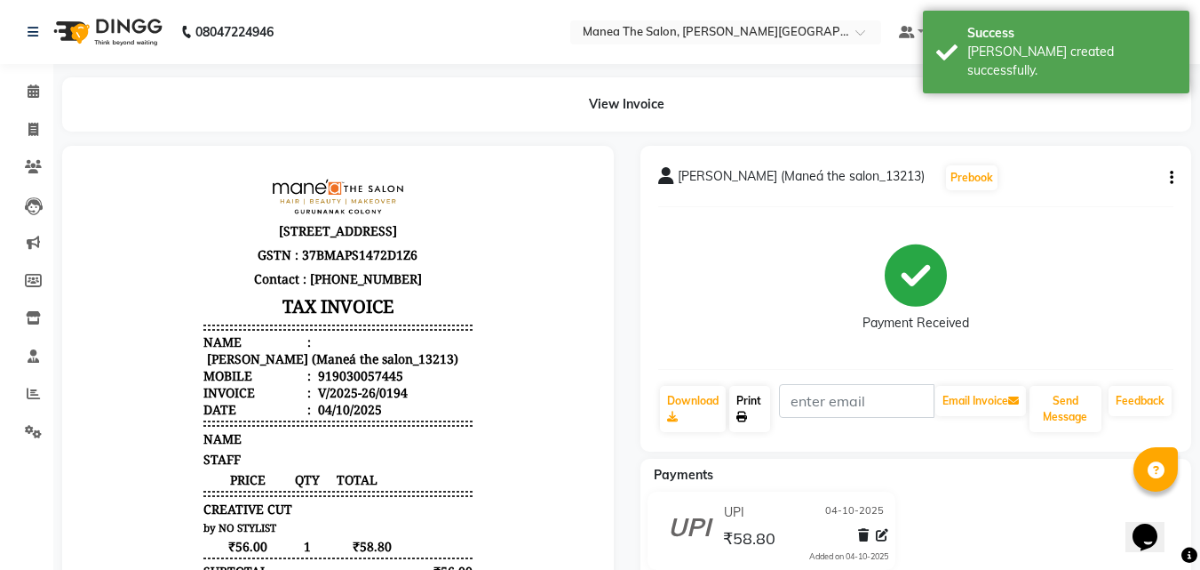
click at [750, 414] on link "Print" at bounding box center [749, 409] width 41 height 46
